Goal: Find specific fact: Find specific fact

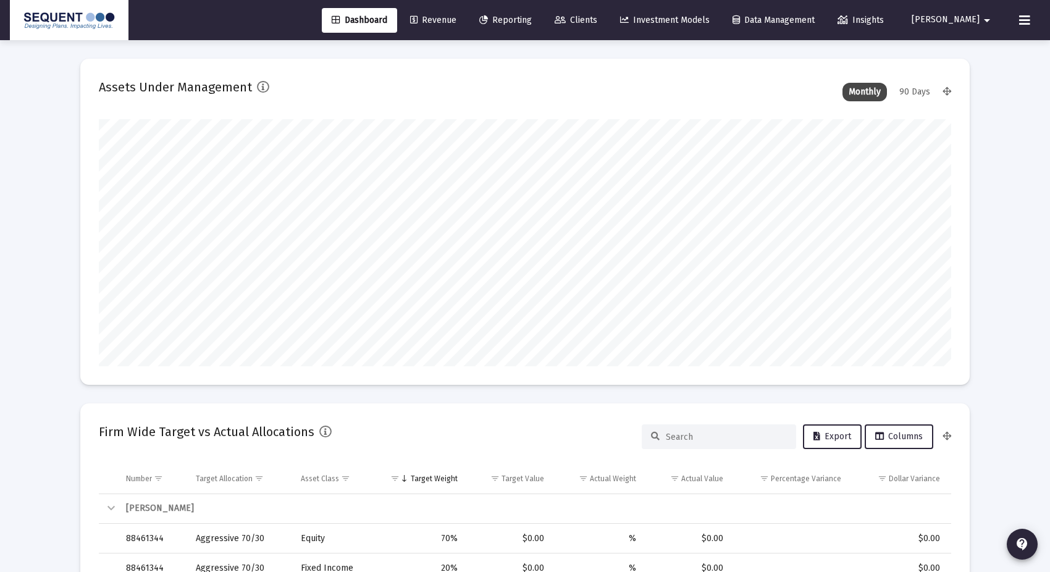
scroll to position [247, 459]
click at [607, 29] on link "Clients" at bounding box center [576, 20] width 62 height 25
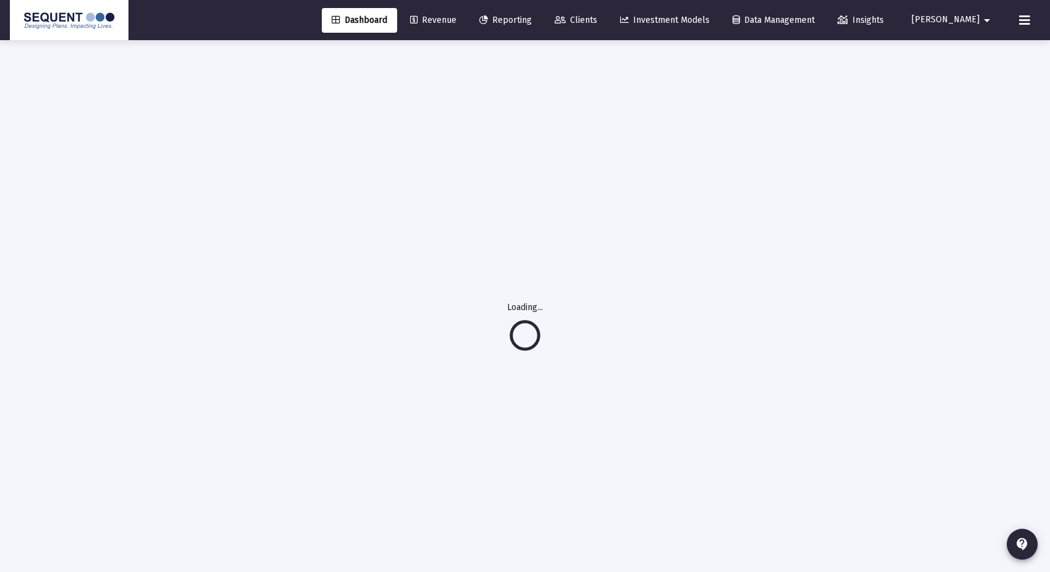
click at [537, 27] on link "Reporting" at bounding box center [505, 20] width 72 height 25
click at [566, 23] on icon at bounding box center [559, 20] width 11 height 9
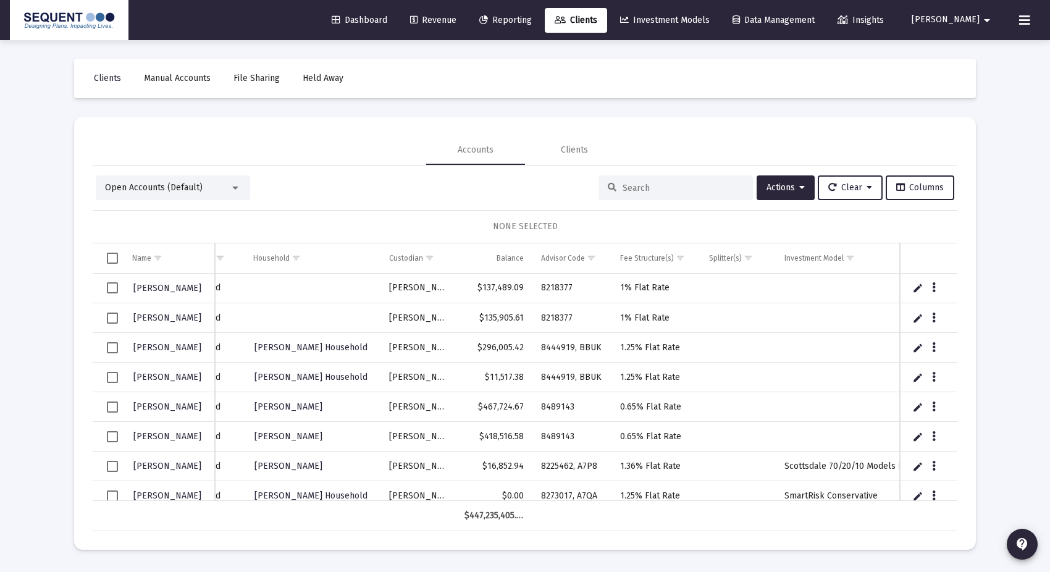
scroll to position [0, 222]
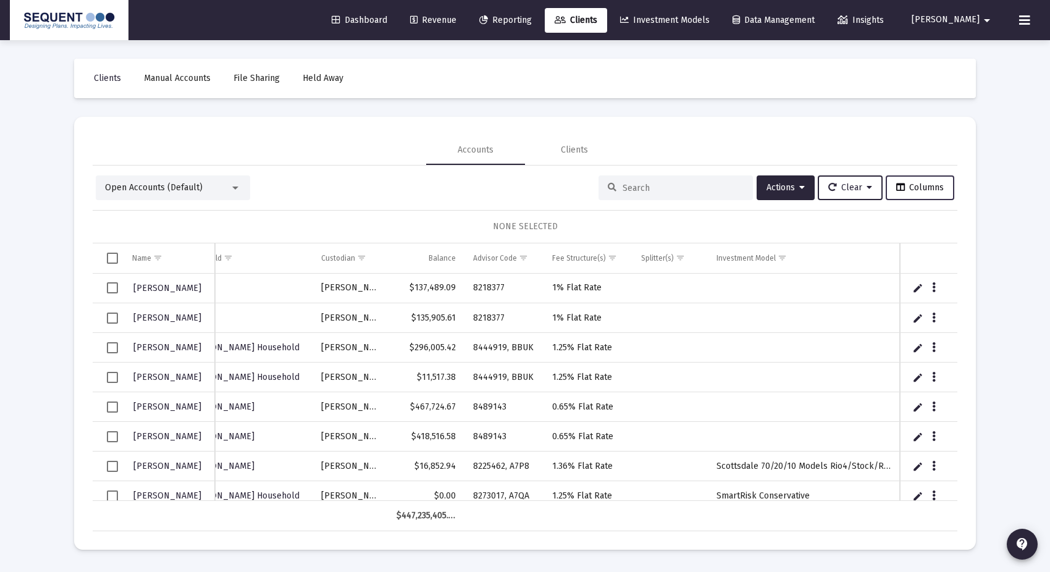
click at [889, 191] on span "Columns" at bounding box center [920, 187] width 48 height 10
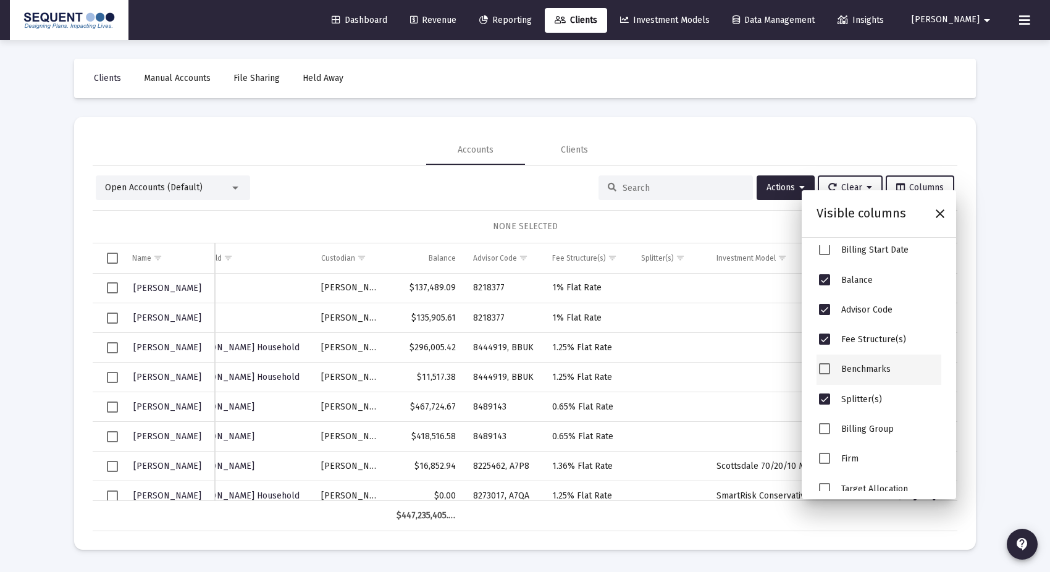
scroll to position [291, 0]
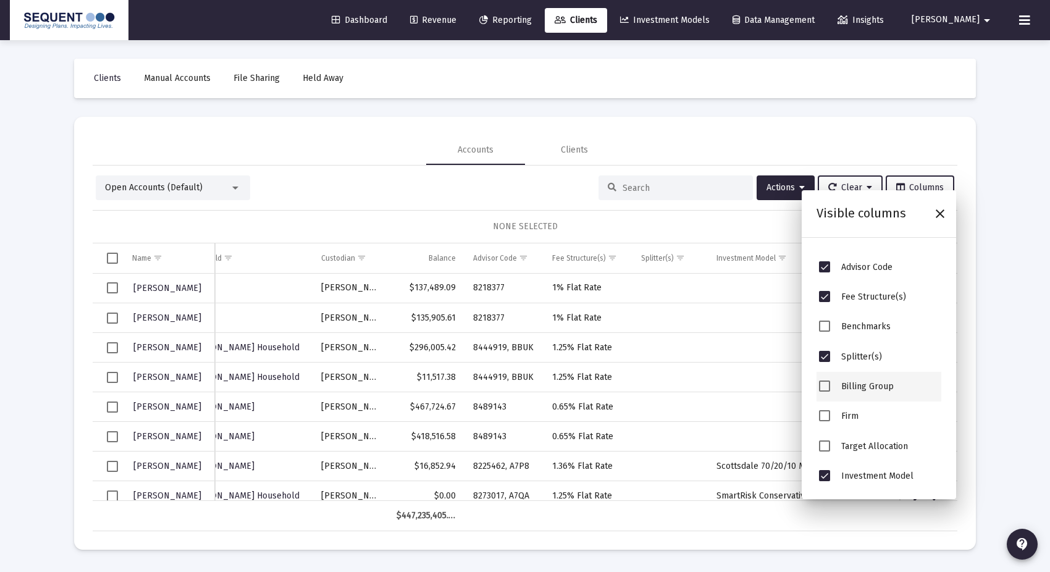
click at [832, 386] on div "Billing Group" at bounding box center [878, 387] width 125 height 30
click at [827, 387] on span "Billing Group" at bounding box center [824, 385] width 11 height 11
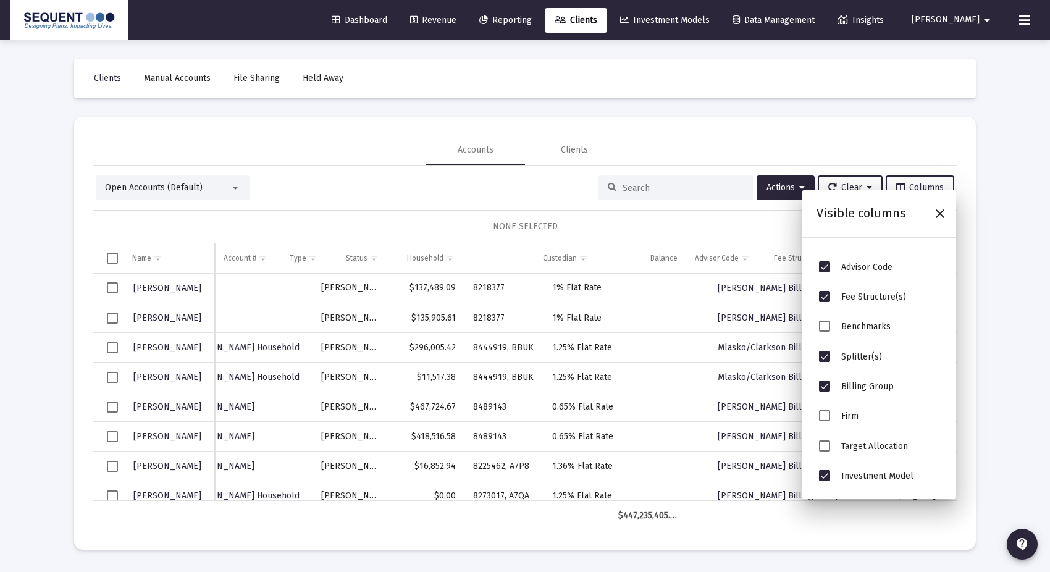
scroll to position [0, 222]
drag, startPoint x: 446, startPoint y: 200, endPoint x: 453, endPoint y: 199, distance: 6.2
click at [446, 200] on div "Open Accounts (Default) Actions Clear Columns NONE SELECTED Name Name Account #…" at bounding box center [525, 353] width 864 height 356
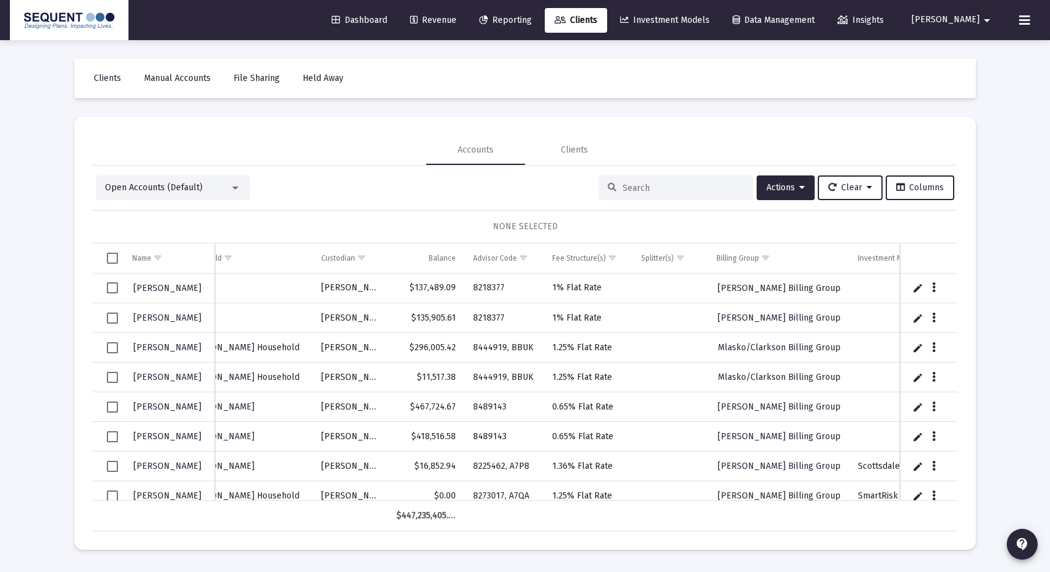
click at [664, 196] on div at bounding box center [675, 187] width 154 height 25
click at [664, 190] on input at bounding box center [682, 188] width 121 height 10
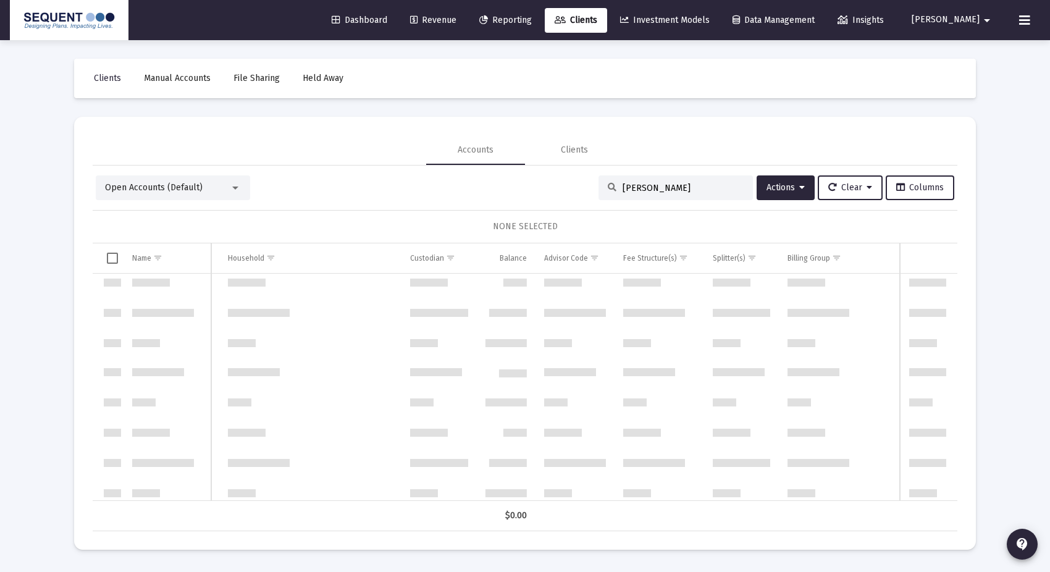
scroll to position [0, 0]
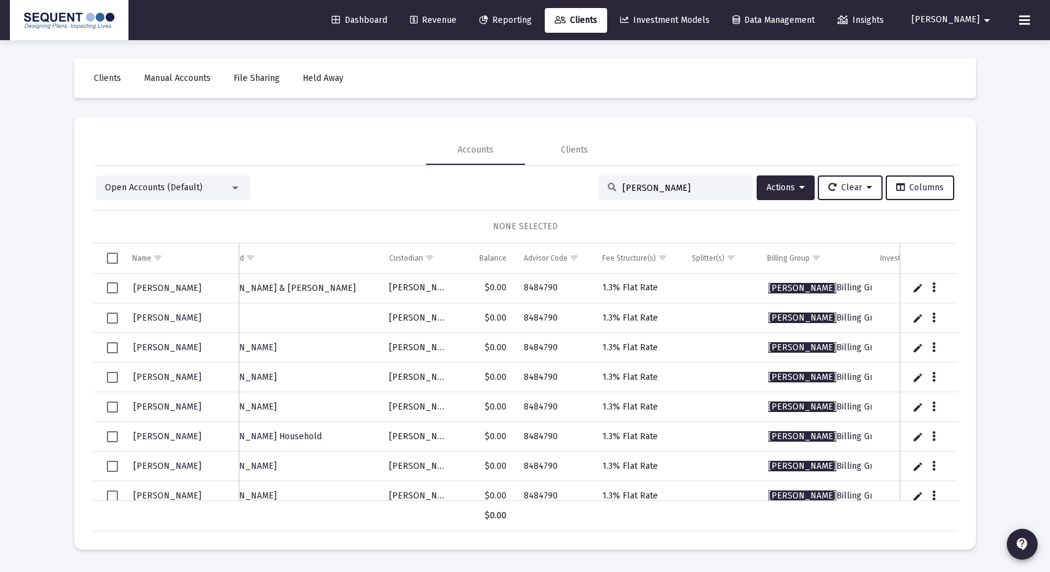
type input "[PERSON_NAME]"
drag, startPoint x: 554, startPoint y: 288, endPoint x: 525, endPoint y: 290, distance: 29.1
click at [525, 290] on td "8484790" at bounding box center [554, 289] width 79 height 30
copy td "8484790"
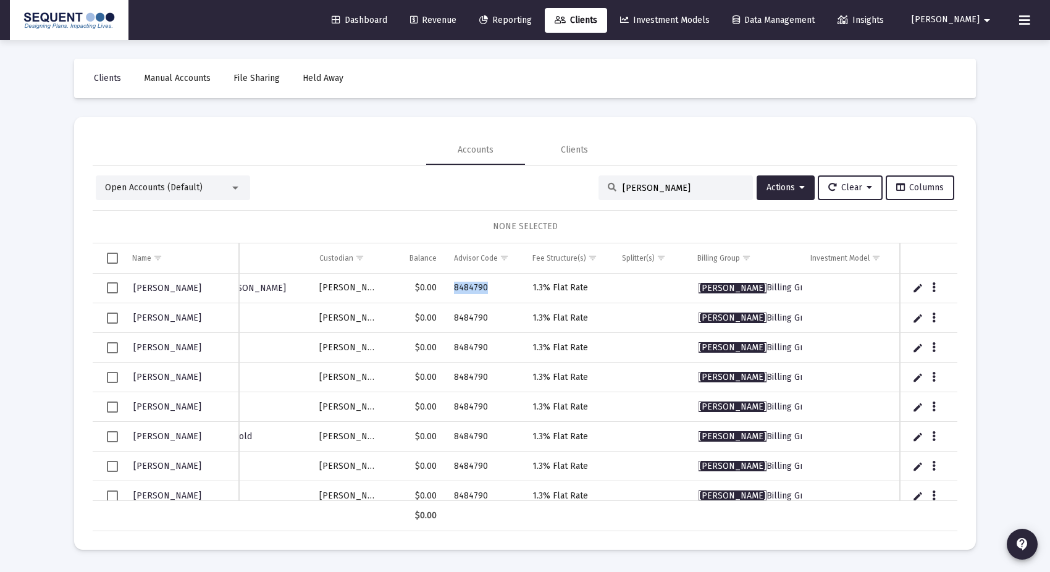
click at [107, 261] on span "Select all" at bounding box center [112, 258] width 11 height 11
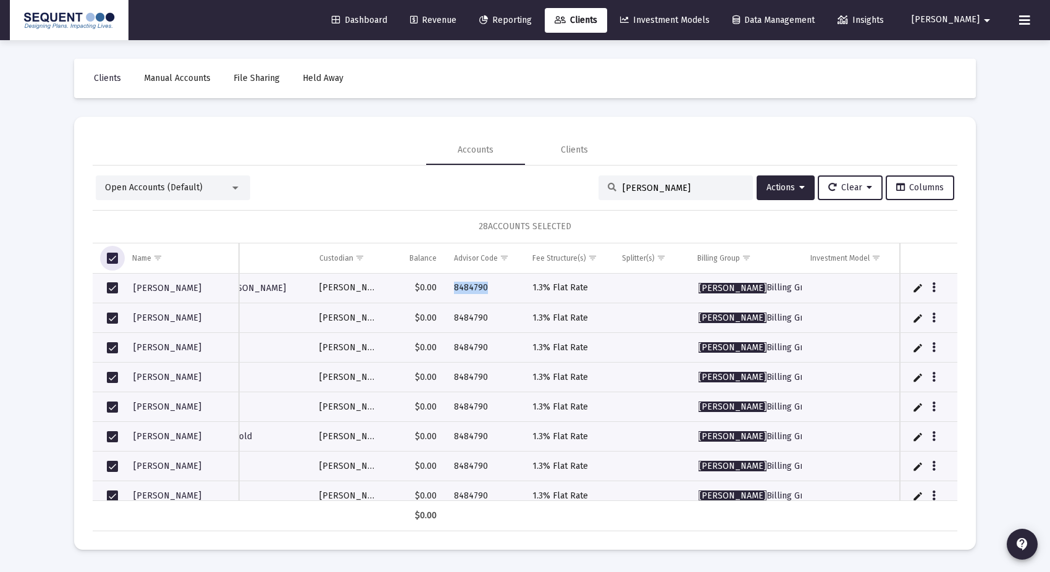
click at [108, 261] on span "Select all" at bounding box center [112, 258] width 11 height 11
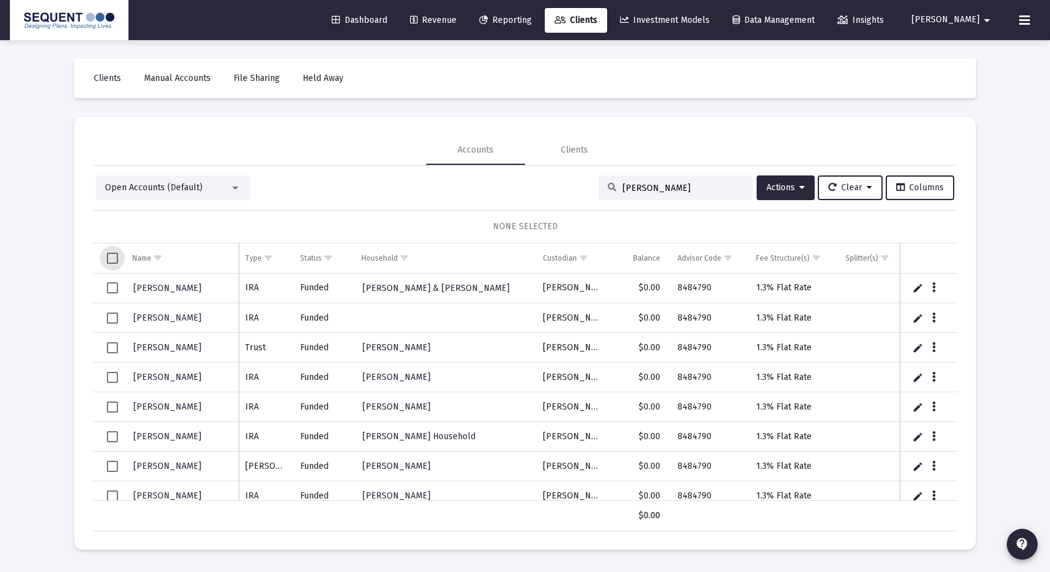
scroll to position [0, 117]
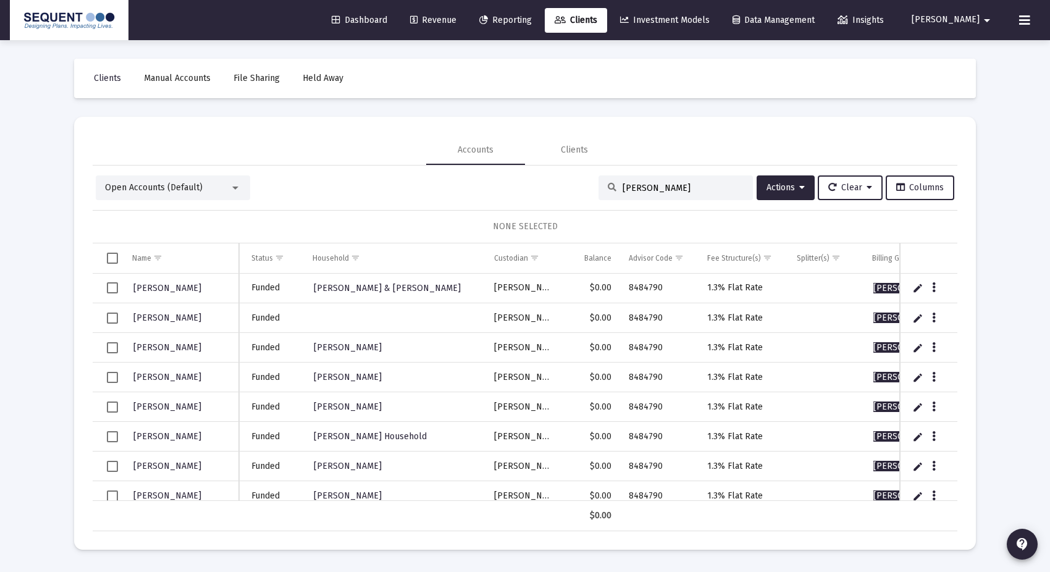
click at [650, 290] on td "8484790" at bounding box center [659, 289] width 79 height 30
copy td "8484790"
